Goal: Transaction & Acquisition: Purchase product/service

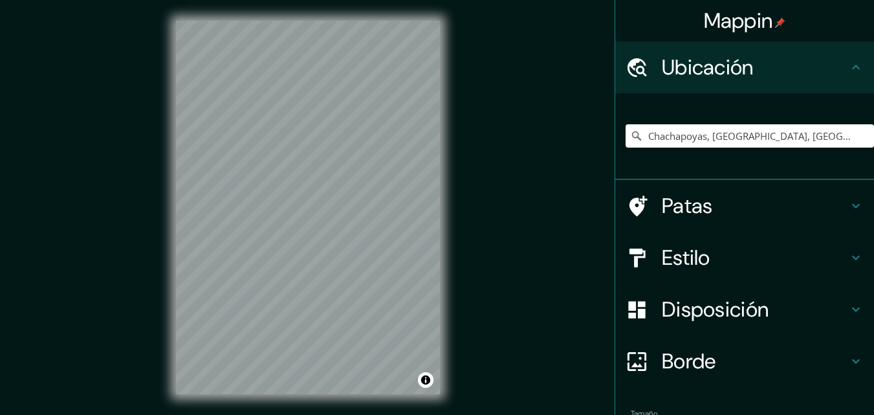
click at [690, 148] on div "Chachapoyas, Departamento de Amazonas, Perú" at bounding box center [750, 136] width 248 height 65
drag, startPoint x: 701, startPoint y: 138, endPoint x: 883, endPoint y: 160, distance: 183.1
click at [873, 160] on html "Mappin Ubicación Chachapoyas, Departamento de Amazonas, Perú Patas Estilo Dispo…" at bounding box center [437, 207] width 874 height 415
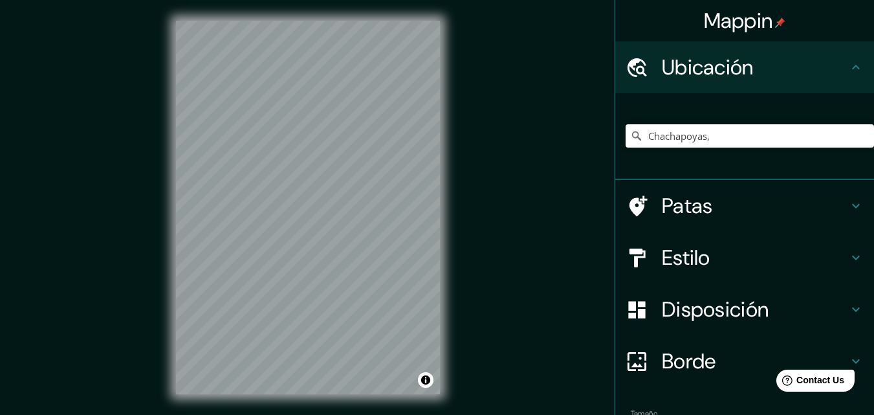
scroll to position [0, 0]
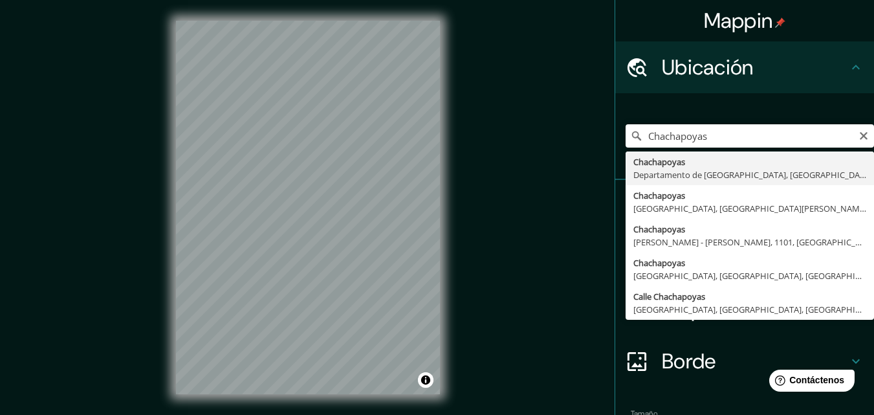
type input "Chachapoyas, Departamento de Amazonas, Perú"
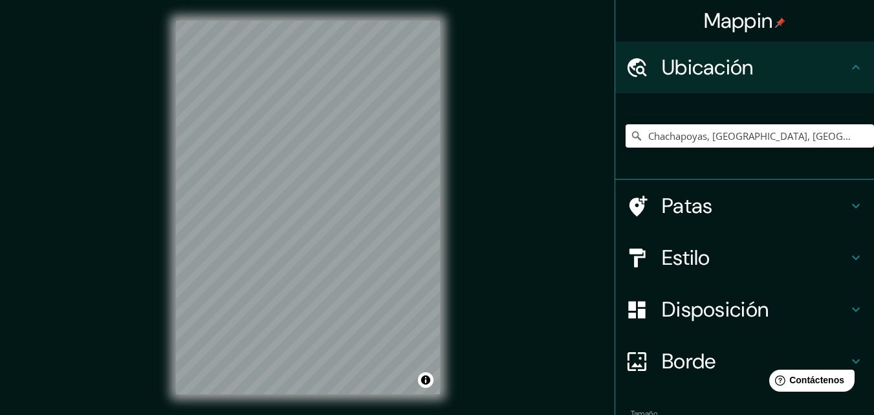
click at [728, 273] on div "Estilo" at bounding box center [744, 258] width 259 height 52
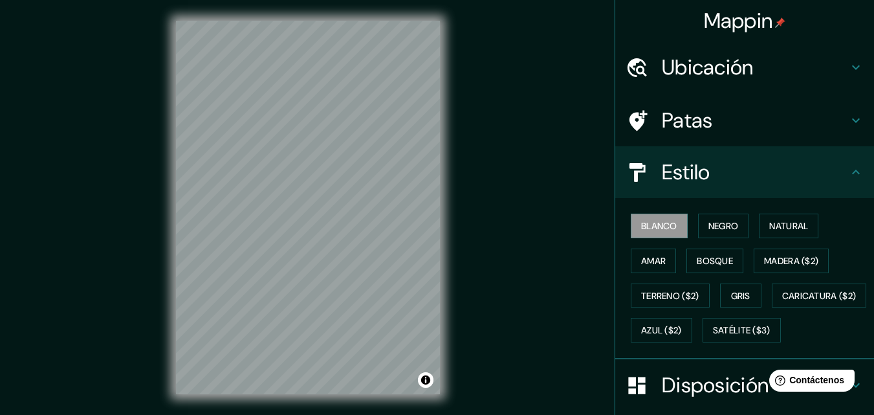
click at [836, 214] on div "Blanco Negro Natural Amar Bosque Madera ($2) Terreno ($2) Gris Caricatura ($2) …" at bounding box center [750, 277] width 248 height 139
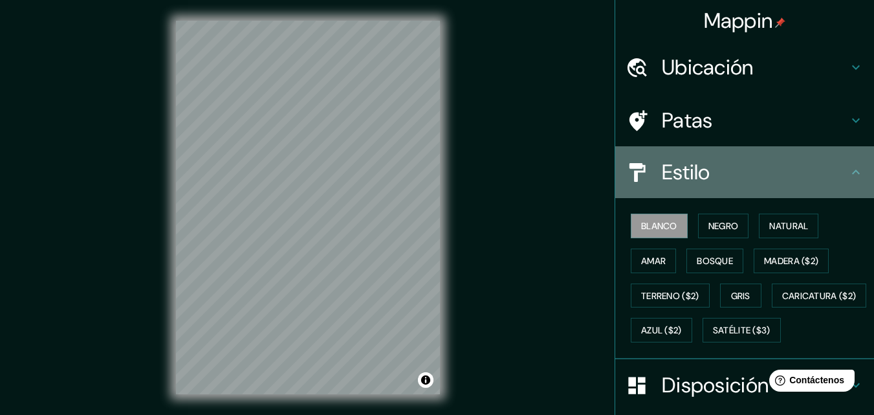
click at [690, 176] on font "Estilo" at bounding box center [686, 171] width 49 height 27
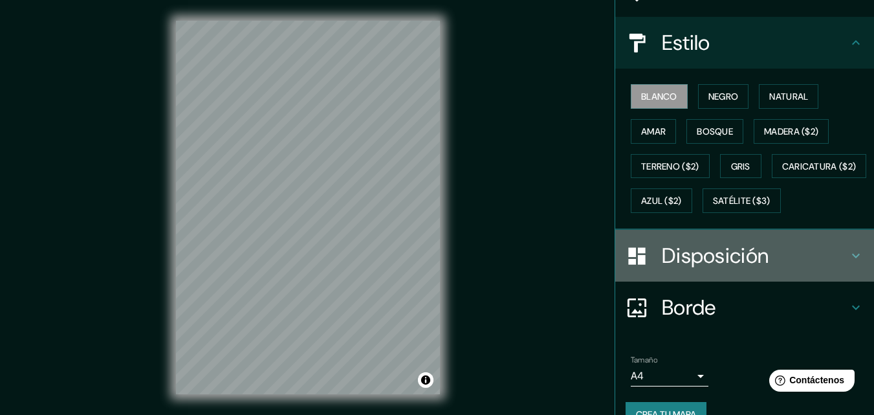
click at [696, 269] on font "Disposición" at bounding box center [715, 255] width 107 height 27
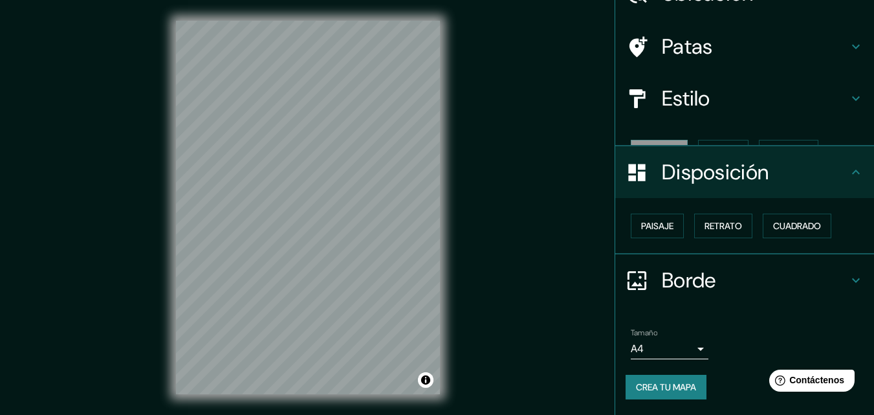
scroll to position [52, 0]
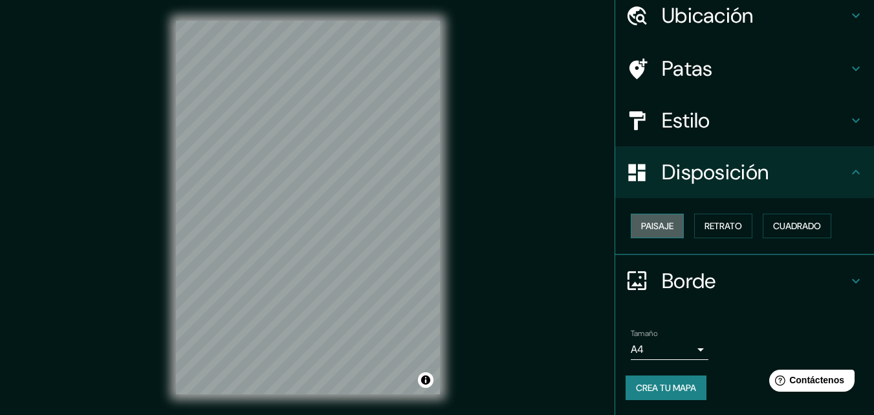
click at [659, 226] on font "Paisaje" at bounding box center [657, 226] width 32 height 12
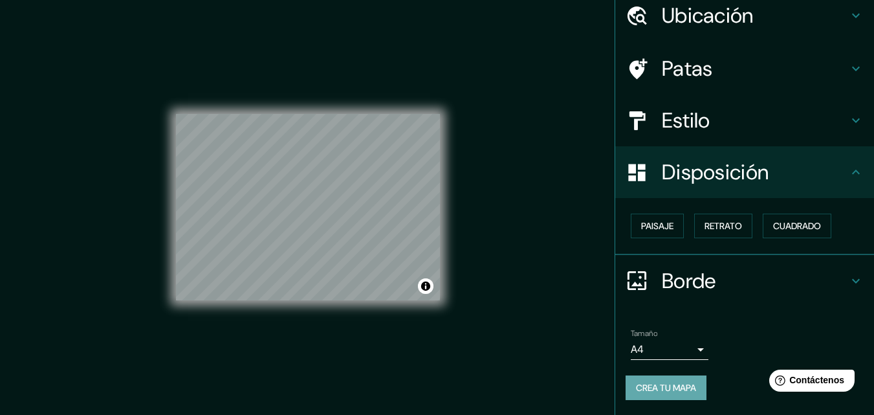
click at [676, 389] on font "Crea tu mapa" at bounding box center [666, 388] width 60 height 12
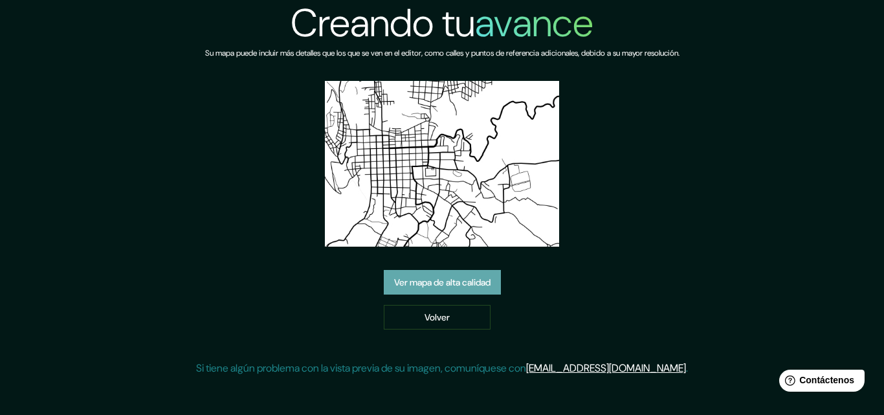
click at [422, 284] on font "Ver mapa de alta calidad" at bounding box center [442, 283] width 96 height 12
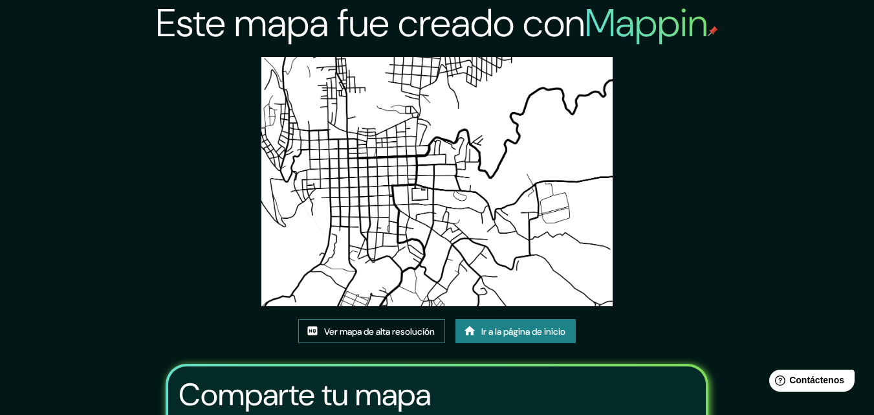
click at [360, 333] on font "Ver mapa de alta resolución" at bounding box center [379, 331] width 111 height 12
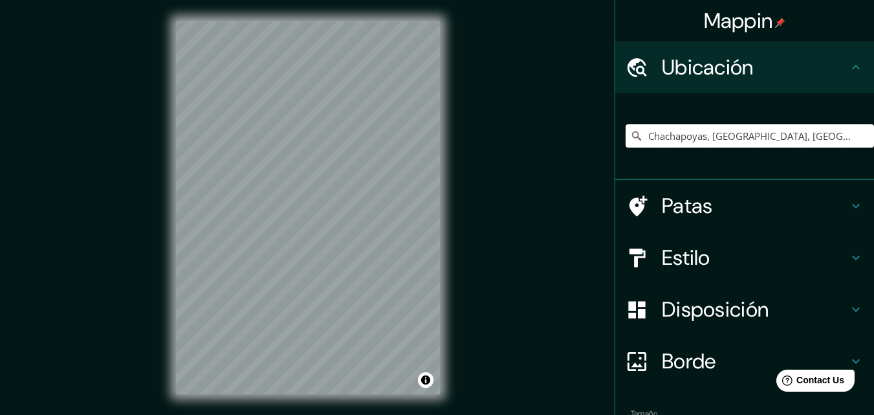
scroll to position [0, 18]
drag, startPoint x: 706, startPoint y: 136, endPoint x: 883, endPoint y: 147, distance: 176.9
click at [873, 147] on html "Mappin Ubicación Chachapoyas, Departamento de Amazonas, Perú Patas Estilo Dispo…" at bounding box center [437, 207] width 874 height 415
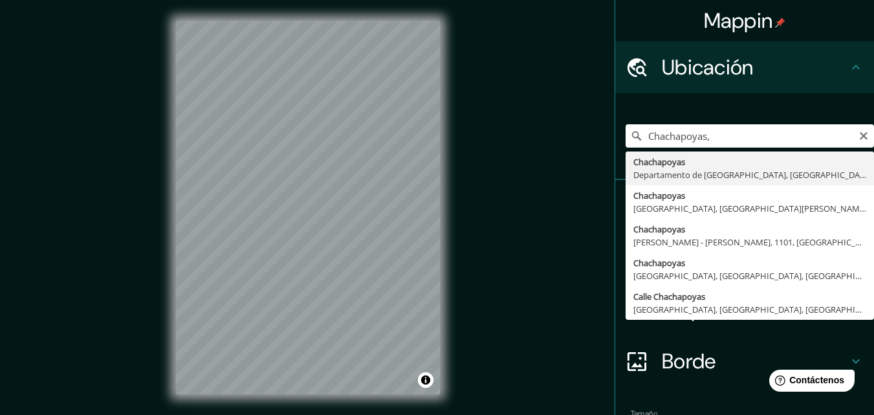
type input "Chachapoyas, Departamento de Amazonas, Perú"
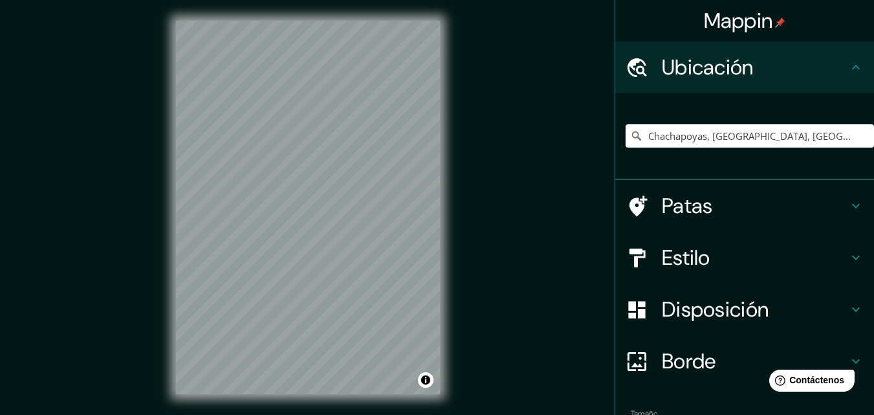
click at [693, 265] on font "Estilo" at bounding box center [686, 257] width 49 height 27
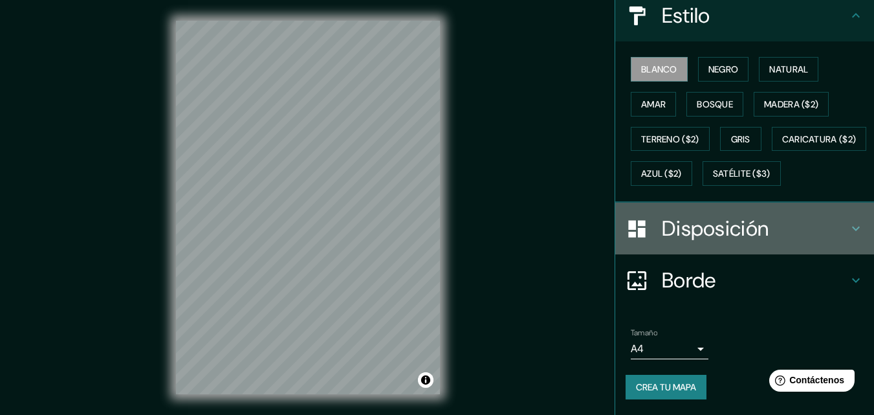
click at [703, 242] on font "Disposición" at bounding box center [715, 228] width 107 height 27
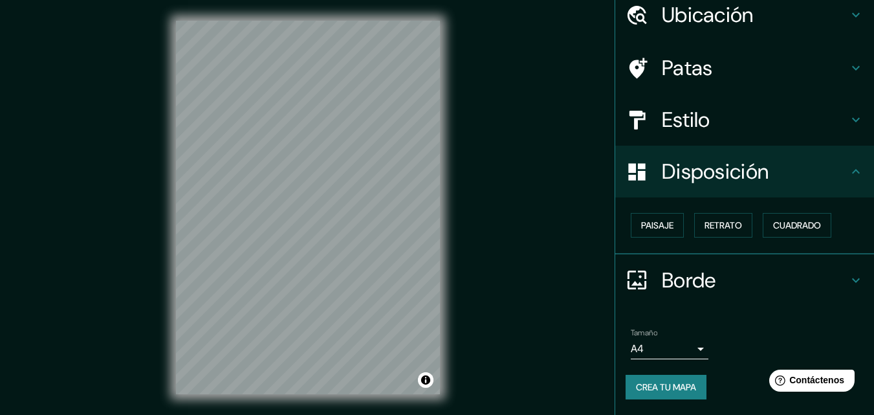
scroll to position [52, 0]
click at [673, 226] on button "Paisaje" at bounding box center [657, 225] width 53 height 25
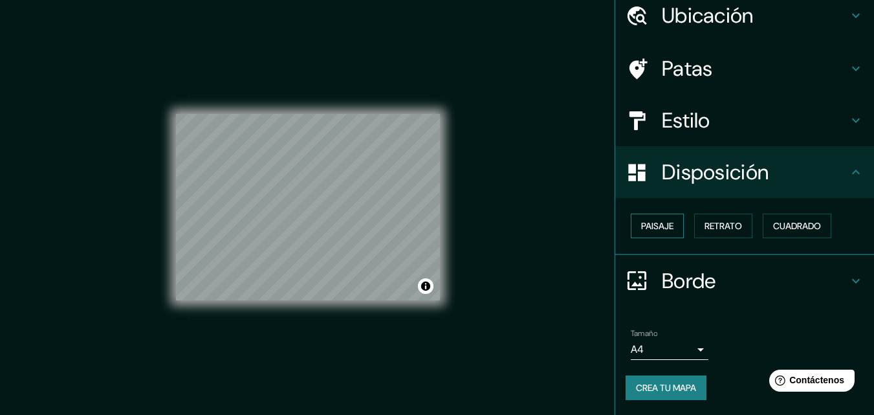
click at [664, 223] on font "Paisaje" at bounding box center [657, 226] width 32 height 12
click at [704, 228] on font "Retrato" at bounding box center [723, 226] width 38 height 12
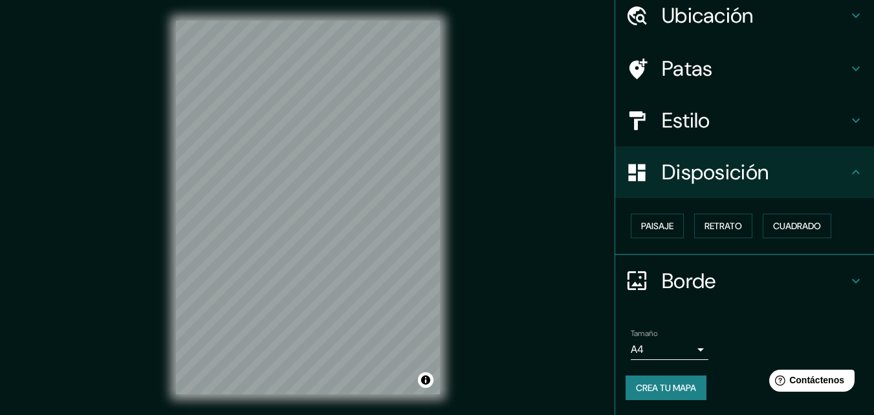
click at [591, 180] on div "Mappin Ubicación Chachapoyas, Departamento de Amazonas, Perú Patas Estilo Dispo…" at bounding box center [437, 217] width 874 height 435
click at [120, 187] on div "Mappin Ubicación Chachapoyas, Departamento de Amazonas, Perú Patas Estilo Dispo…" at bounding box center [437, 217] width 874 height 435
click at [664, 383] on font "Crea tu mapa" at bounding box center [666, 388] width 60 height 12
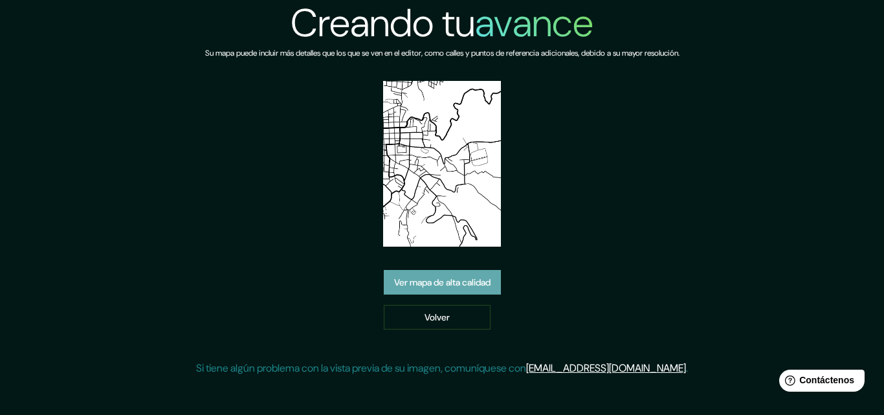
click at [415, 289] on font "Ver mapa de alta calidad" at bounding box center [442, 282] width 96 height 17
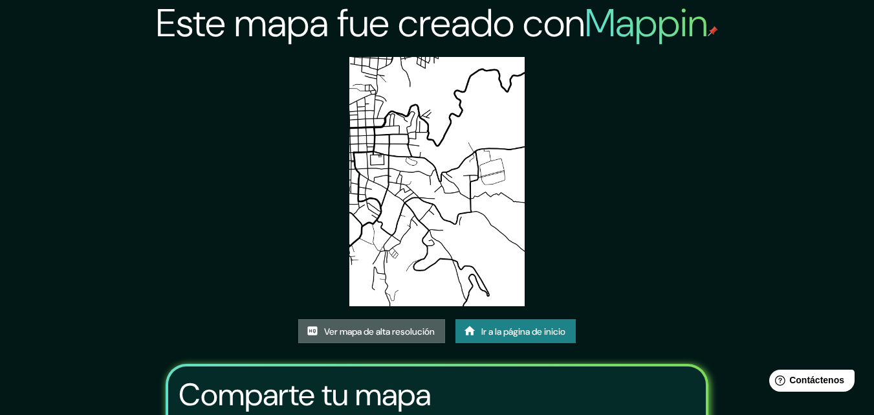
click at [339, 325] on font "Ver mapa de alta resolución" at bounding box center [379, 331] width 111 height 17
